Goal: Transaction & Acquisition: Purchase product/service

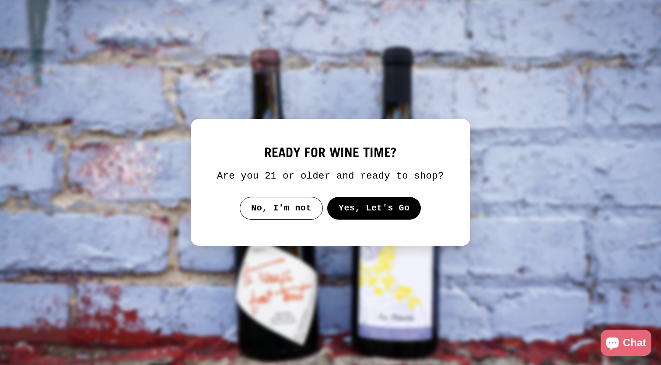
click at [393, 218] on button "Yes, Let's Go" at bounding box center [374, 208] width 94 height 23
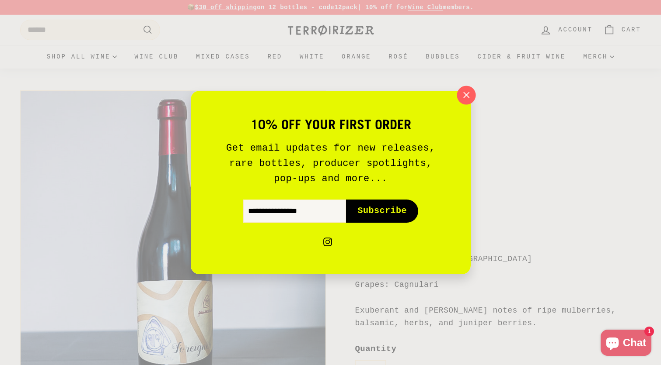
click at [468, 101] on icon "button" at bounding box center [465, 95] width 13 height 13
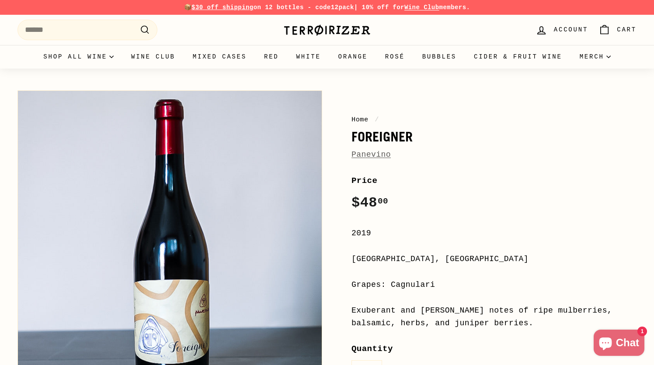
click at [376, 153] on link "Panevino" at bounding box center [370, 154] width 39 height 9
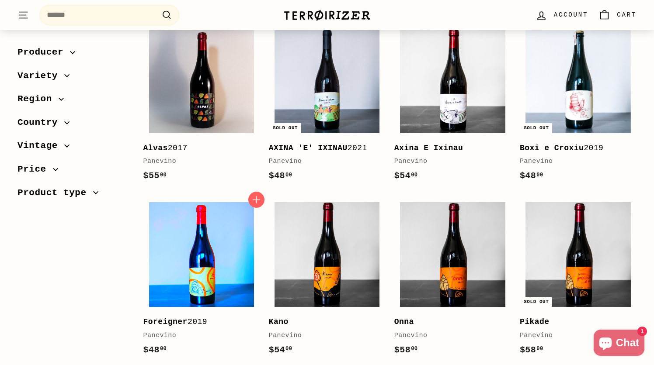
scroll to position [195, 0]
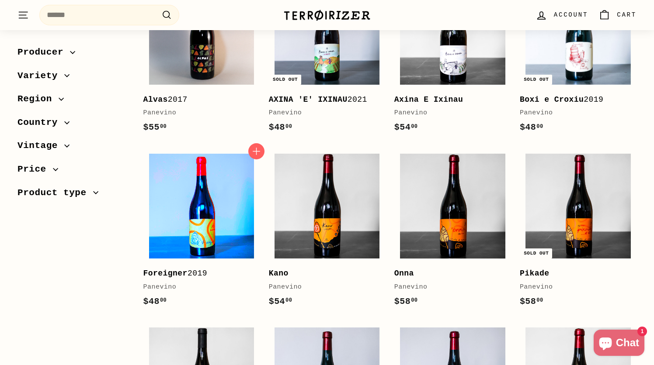
click at [219, 205] on img at bounding box center [201, 206] width 105 height 105
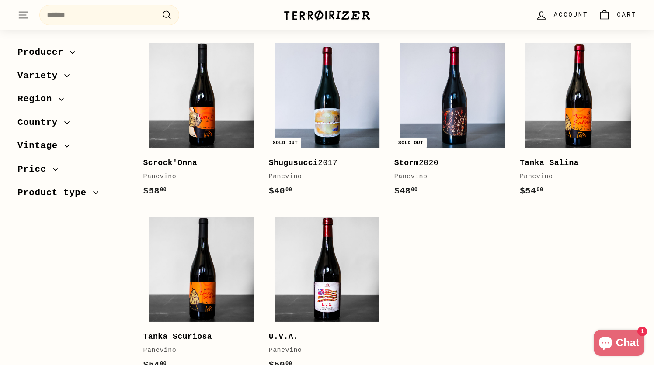
scroll to position [484, 0]
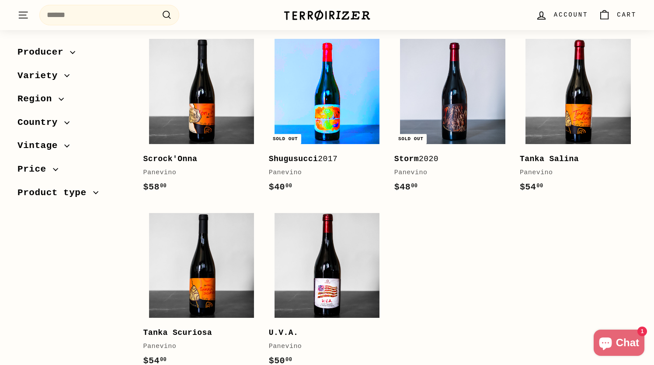
click at [329, 117] on img at bounding box center [327, 91] width 105 height 105
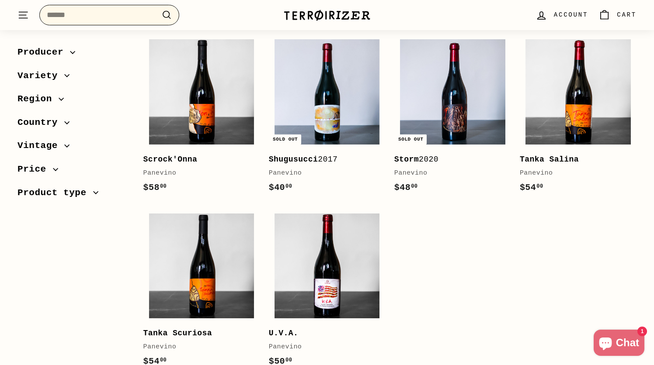
click at [122, 17] on input "Search" at bounding box center [109, 15] width 140 height 21
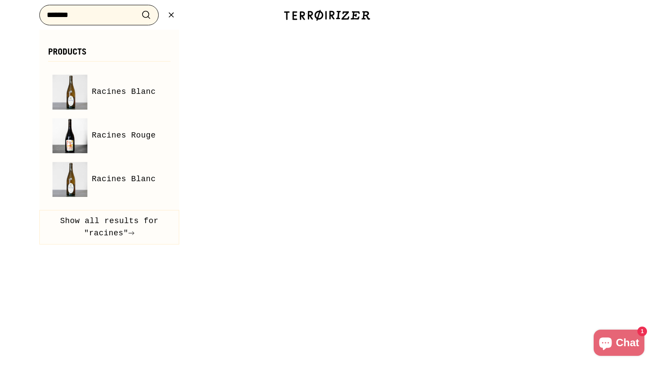
type input "*******"
click at [138, 8] on button ".cls-1{fill:none;stroke:#000;stroke-miterlimit:10;stroke-width:2px} Search" at bounding box center [146, 15] width 16 height 14
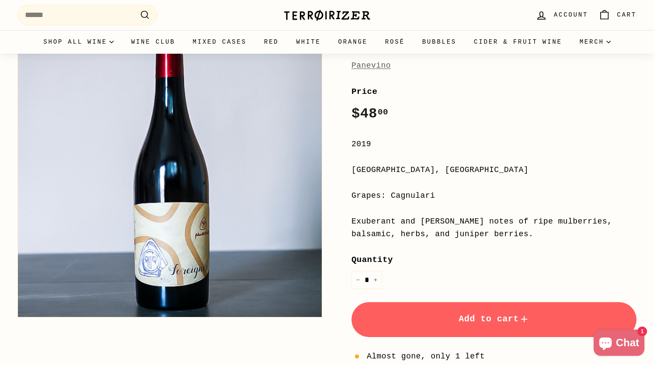
scroll to position [127, 0]
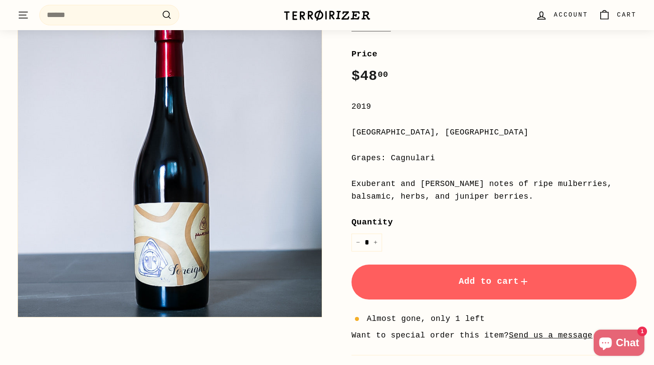
click at [466, 279] on span "Add to cart" at bounding box center [494, 282] width 71 height 10
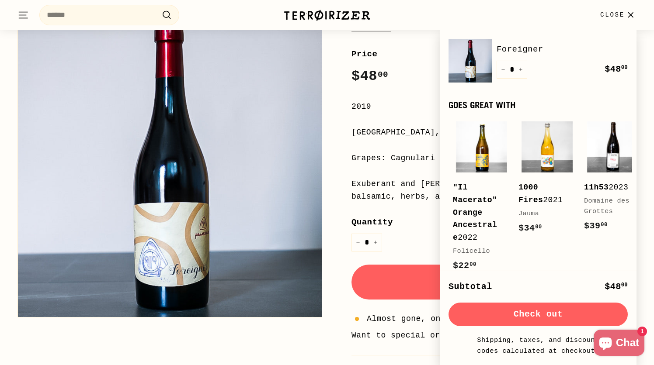
click at [533, 316] on button "Check out" at bounding box center [537, 315] width 179 height 24
click at [384, 157] on div "Grapes: Cagnulari" at bounding box center [493, 158] width 285 height 13
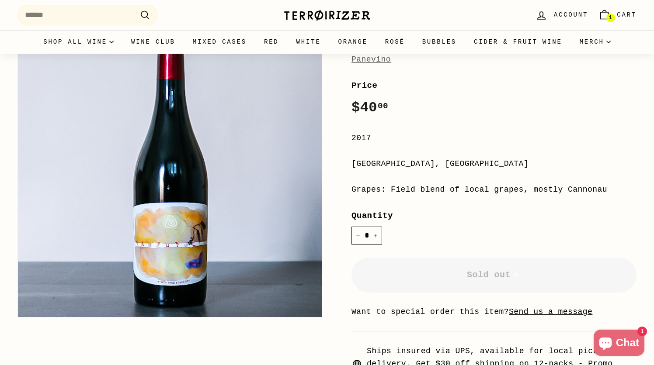
scroll to position [121, 0]
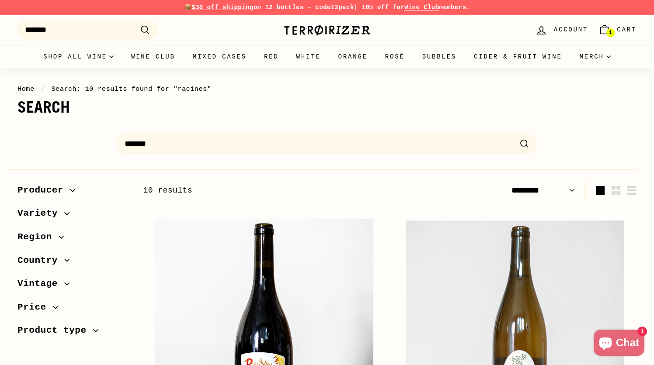
select select "*********"
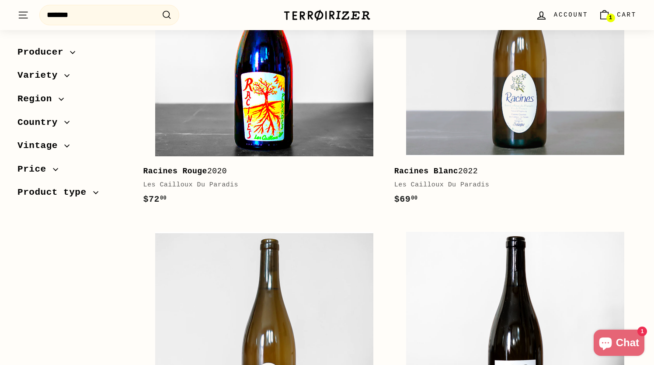
scroll to position [280, 0]
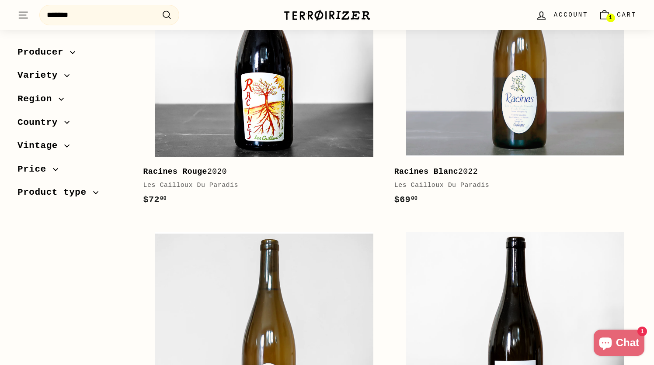
click at [219, 172] on div "Racines Rouge 2020" at bounding box center [259, 172] width 233 height 13
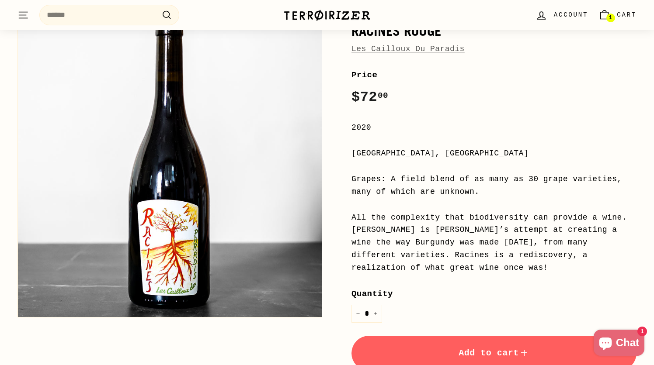
scroll to position [120, 0]
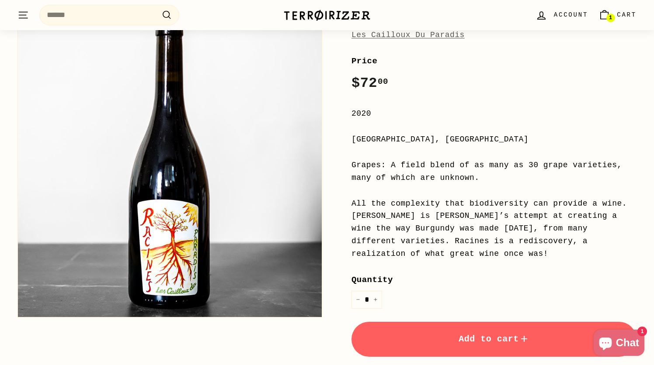
click at [457, 333] on button "Add to cart" at bounding box center [493, 339] width 285 height 35
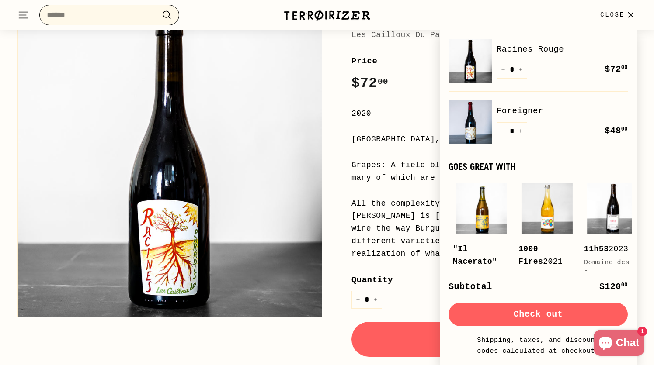
click at [103, 11] on input "Search" at bounding box center [109, 15] width 140 height 21
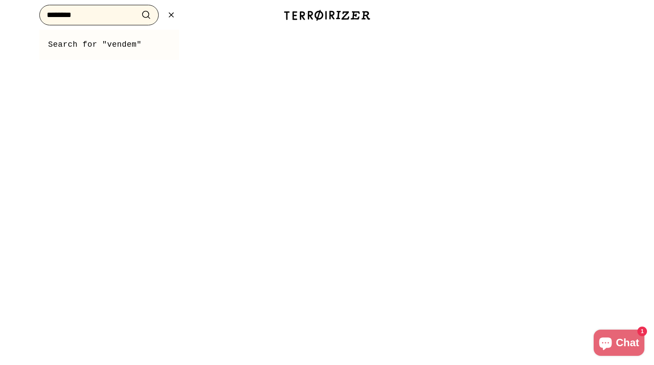
type input "********"
click at [138, 8] on button ".cls-1{fill:none;stroke:#000;stroke-miterlimit:10;stroke-width:2px} Search" at bounding box center [146, 15] width 16 height 14
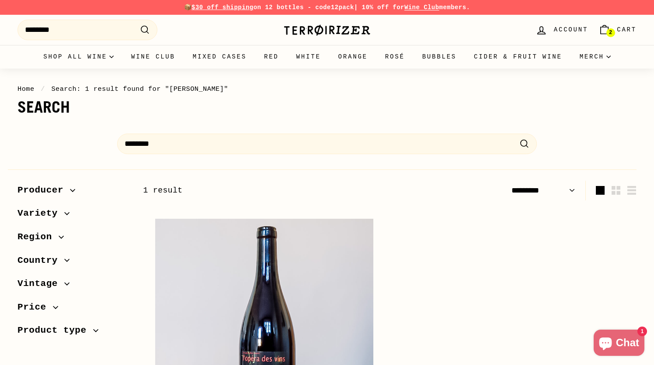
select select "*********"
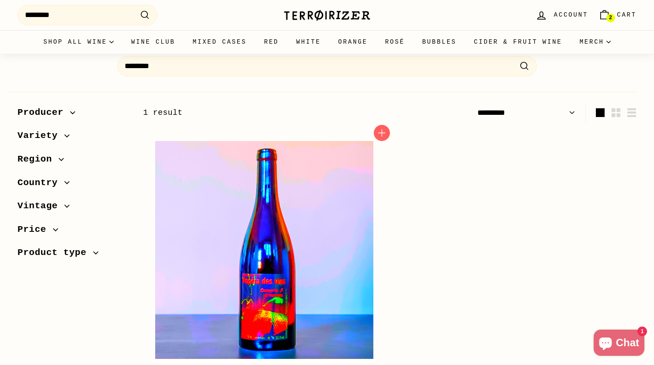
scroll to position [125, 0]
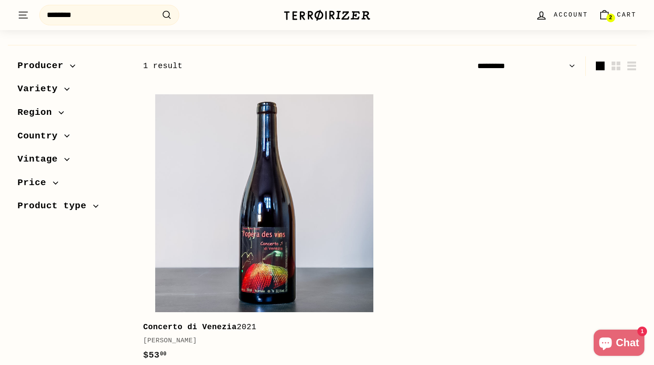
click at [629, 14] on span "Cart" at bounding box center [627, 15] width 20 height 10
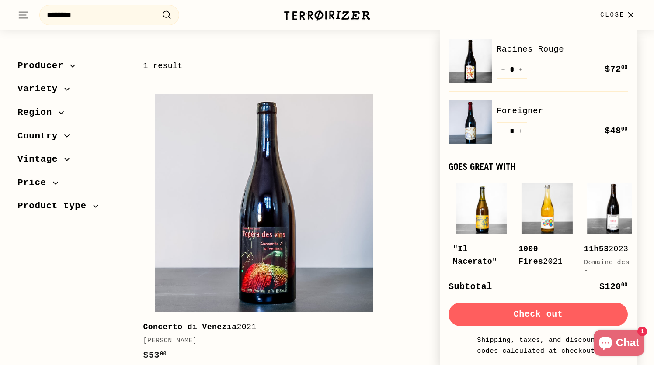
click at [545, 320] on button "Check out" at bounding box center [537, 315] width 179 height 24
click at [27, 14] on icon ". . ." at bounding box center [22, 15] width 11 height 12
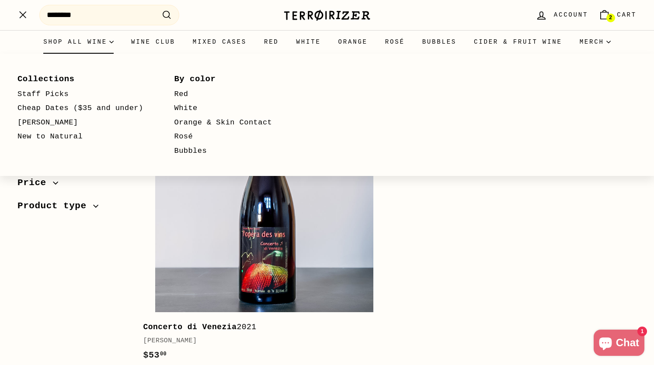
click at [61, 37] on summary "Shop all wine" at bounding box center [79, 42] width 88 height 24
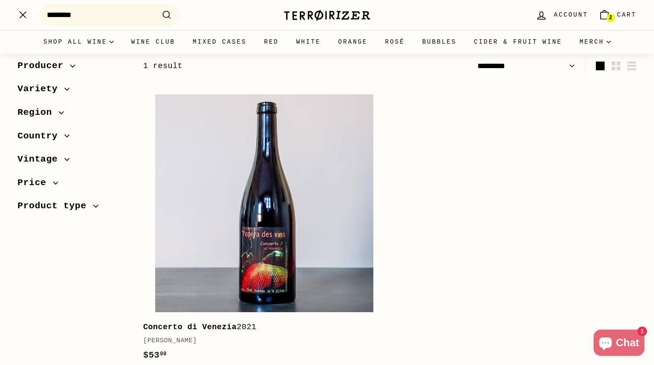
click at [37, 20] on div ". . . Site navigation Search ******** .cls-1{fill:none;stroke:#000;stroke-miter…" at bounding box center [143, 15] width 253 height 26
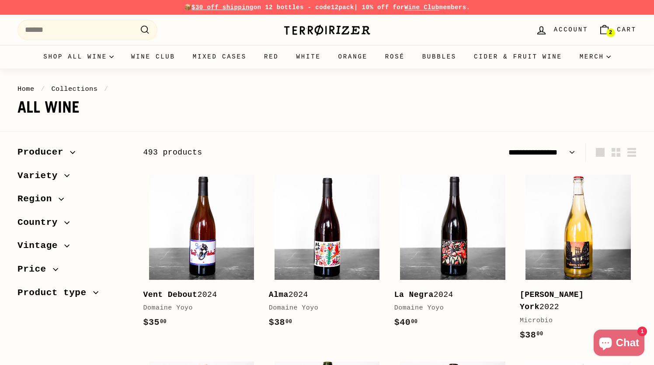
select select "**********"
click at [23, 10] on div "📦 $30 off shipping on 12 bottles - code 12pack | 10% off for Wine Club members.…" at bounding box center [326, 8] width 619 height 10
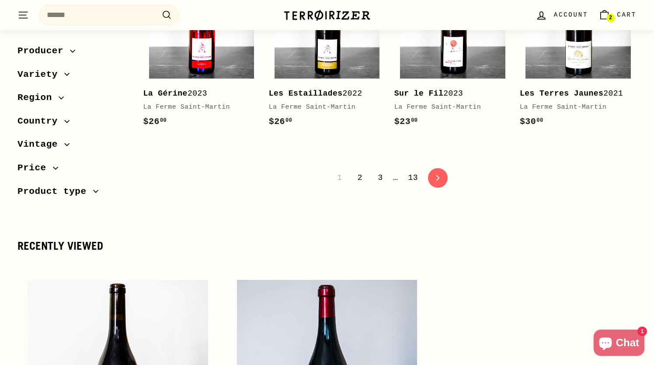
scroll to position [2216, 0]
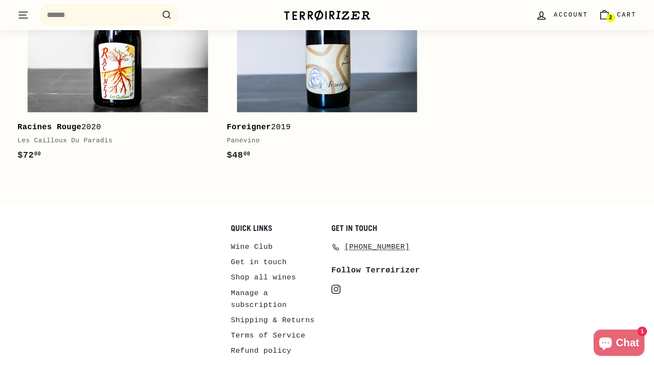
click at [269, 286] on link "Manage a subscription" at bounding box center [277, 299] width 92 height 27
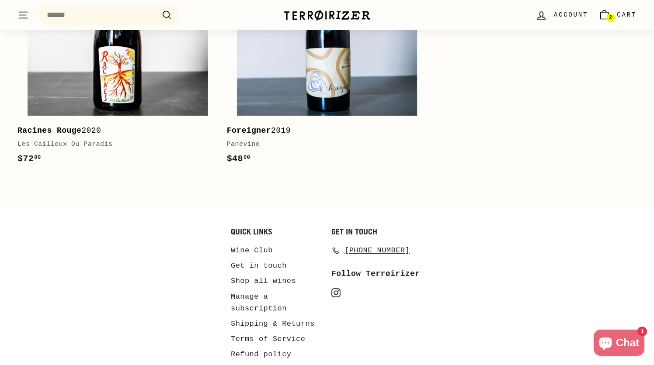
click at [272, 332] on link "Terms of Service" at bounding box center [268, 339] width 74 height 15
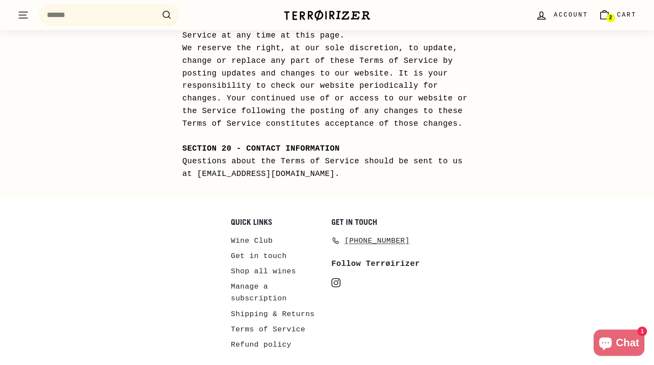
scroll to position [4815, 0]
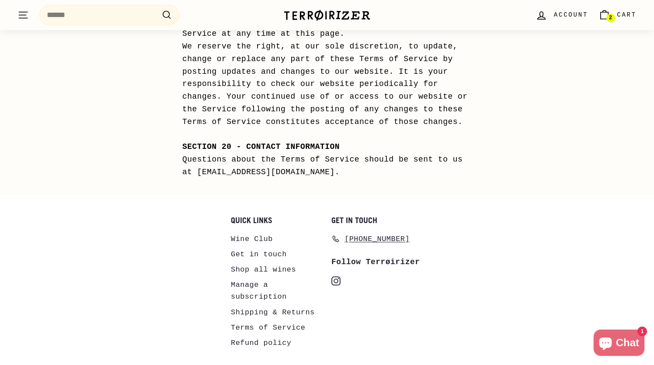
click at [327, 11] on img at bounding box center [326, 15] width 87 height 12
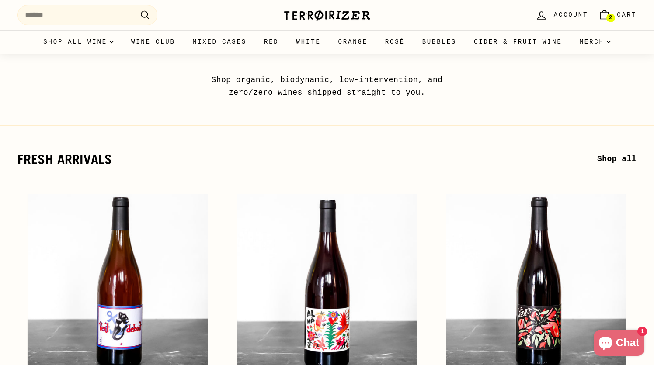
scroll to position [30, 0]
